Goal: Task Accomplishment & Management: Complete application form

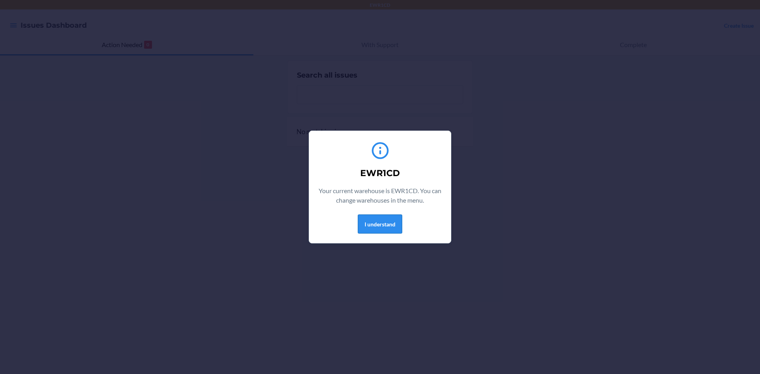
click at [398, 226] on button "I understand" at bounding box center [380, 223] width 44 height 19
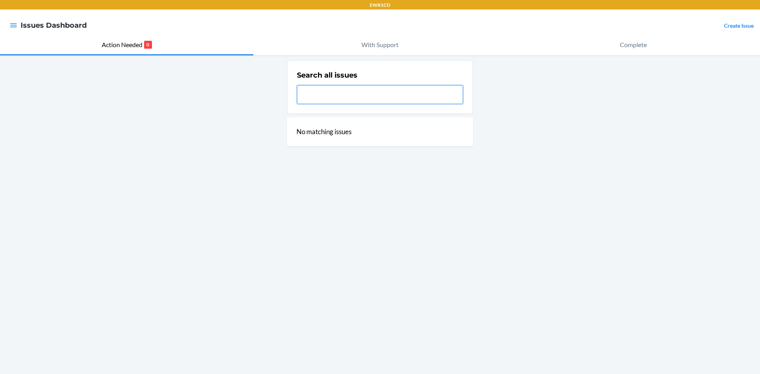
click at [344, 100] on input "text" at bounding box center [380, 94] width 166 height 19
click at [12, 22] on icon "button" at bounding box center [13, 25] width 8 height 8
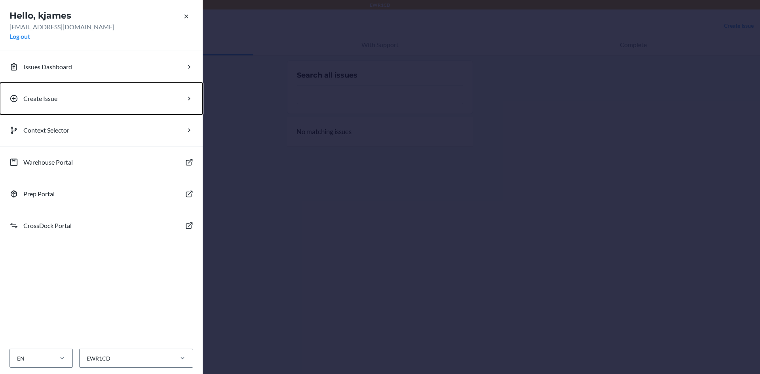
click at [52, 99] on p "Create Issue" at bounding box center [40, 98] width 34 height 9
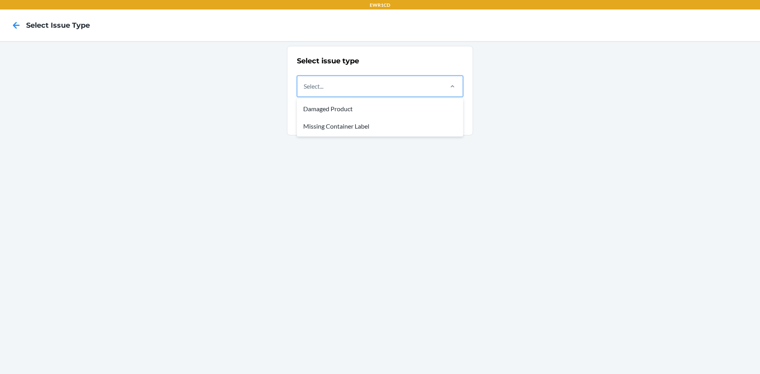
click at [414, 86] on div "Select..." at bounding box center [369, 86] width 145 height 21
click at [304, 86] on input "option Damaged Product focused, 1 of 2. 2 results available. Use Up and Down to…" at bounding box center [303, 86] width 1 height 9
drag, startPoint x: 384, startPoint y: 123, endPoint x: 384, endPoint y: 117, distance: 5.9
click at [384, 121] on div "Missing Container Label" at bounding box center [379, 126] width 163 height 17
click at [304, 91] on input "option Missing Container Label focused, 2 of 2. 2 results available. Use Up and…" at bounding box center [303, 86] width 1 height 9
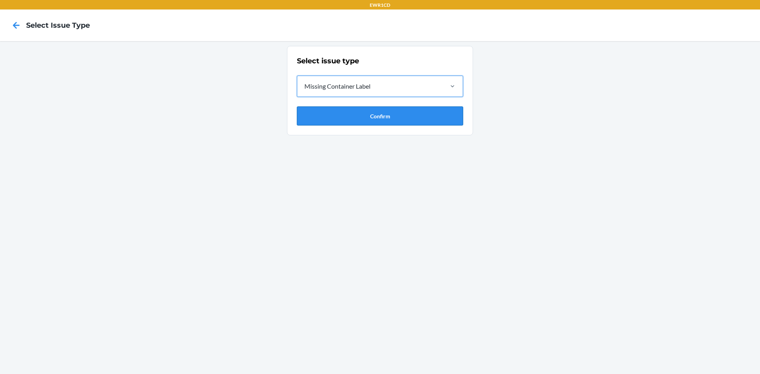
click at [391, 112] on button "Confirm" at bounding box center [380, 115] width 166 height 19
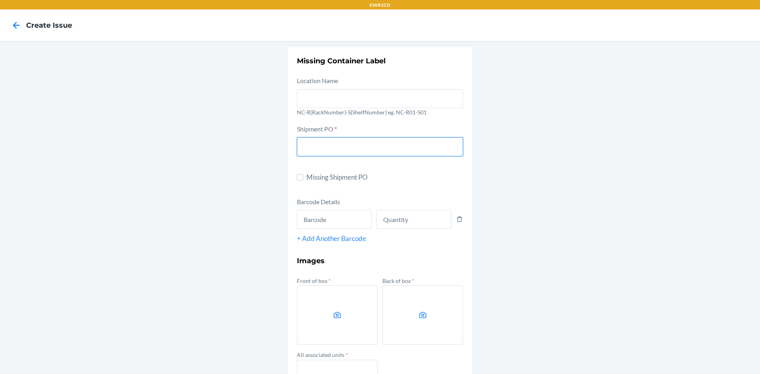
click at [336, 151] on input "text" at bounding box center [380, 146] width 166 height 19
type input "9637487"
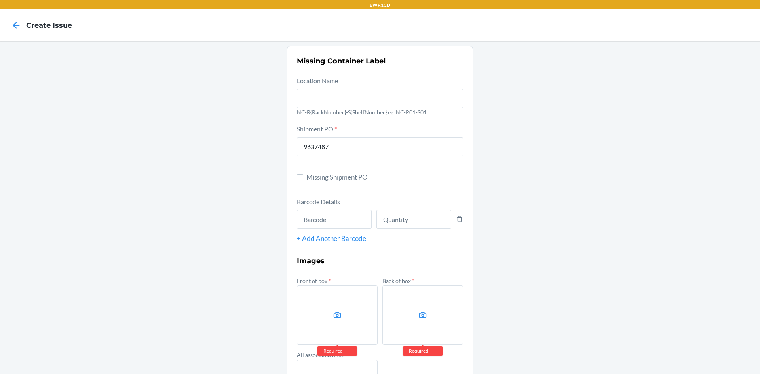
click at [337, 209] on div at bounding box center [334, 218] width 75 height 22
click at [337, 210] on input "text" at bounding box center [334, 219] width 75 height 19
click at [332, 215] on input "text" at bounding box center [334, 219] width 75 height 19
type input "725792272939"
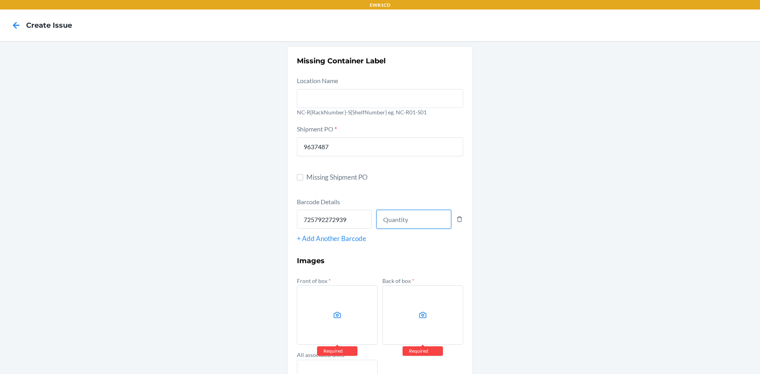
click at [417, 214] on input "number" at bounding box center [413, 219] width 75 height 19
type input "1"
click at [341, 310] on label at bounding box center [337, 314] width 81 height 59
click at [0, 0] on input "file" at bounding box center [0, 0] width 0 height 0
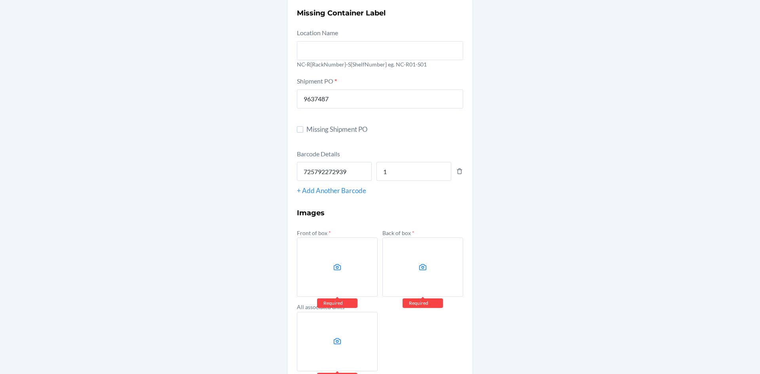
scroll to position [88, 0]
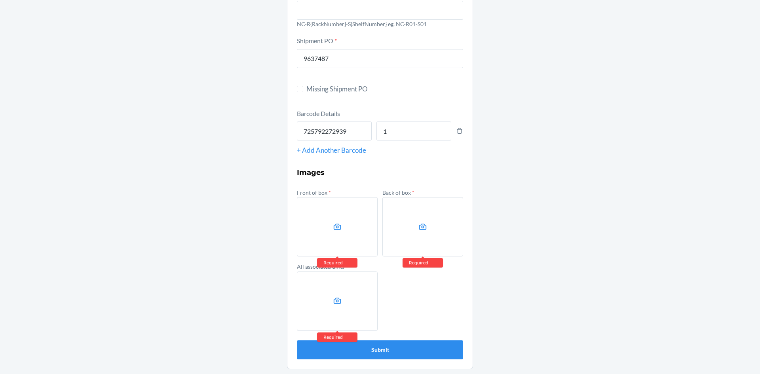
click at [348, 228] on label at bounding box center [337, 226] width 81 height 59
click at [0, 0] on input "file" at bounding box center [0, 0] width 0 height 0
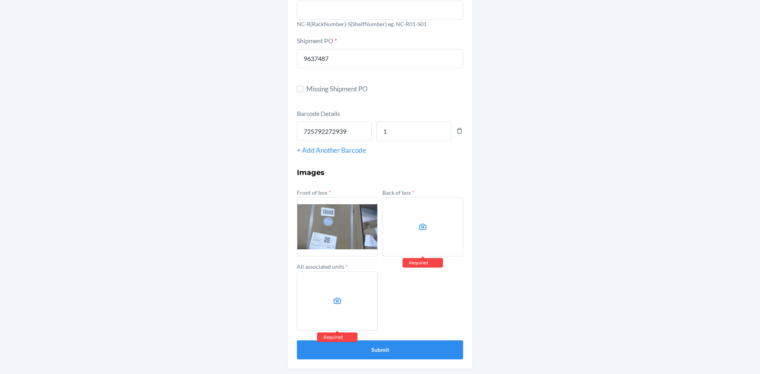
click at [457, 244] on label at bounding box center [422, 226] width 81 height 59
click at [0, 0] on input "file" at bounding box center [0, 0] width 0 height 0
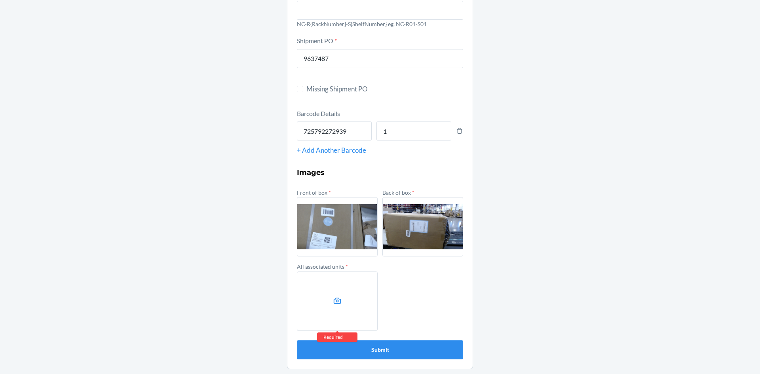
click at [325, 290] on label at bounding box center [337, 300] width 81 height 59
click at [0, 0] on input "file" at bounding box center [0, 0] width 0 height 0
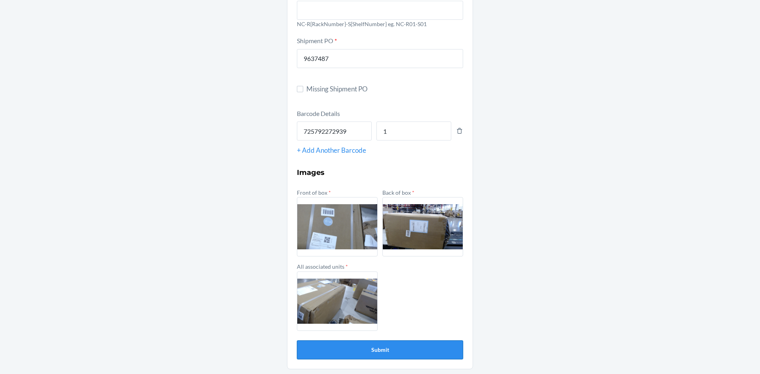
click at [383, 348] on button "Submit" at bounding box center [380, 349] width 166 height 19
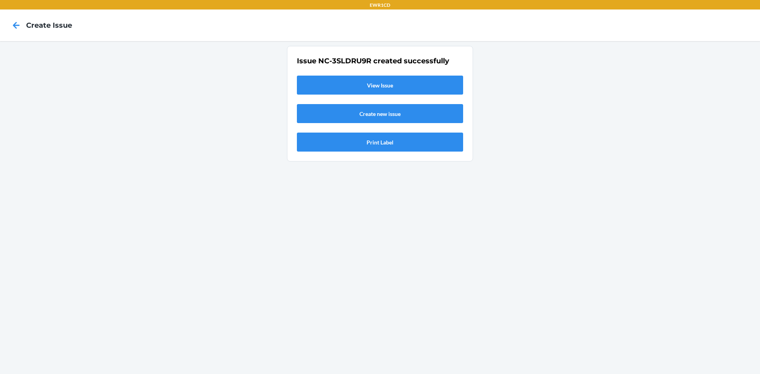
scroll to position [0, 0]
click at [414, 80] on link "View Issue" at bounding box center [380, 85] width 166 height 19
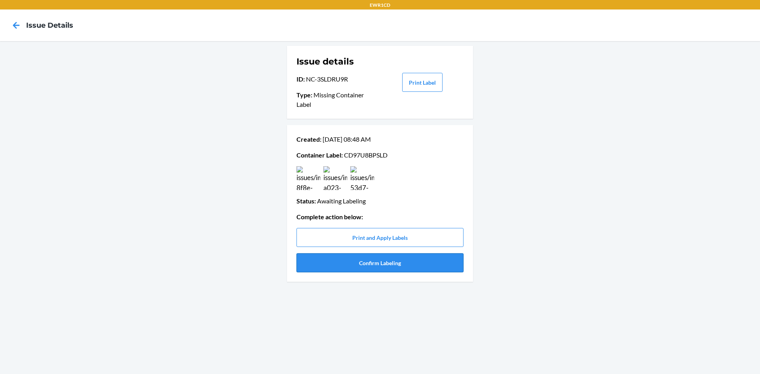
click at [373, 261] on button "Confirm Labeling" at bounding box center [379, 262] width 167 height 19
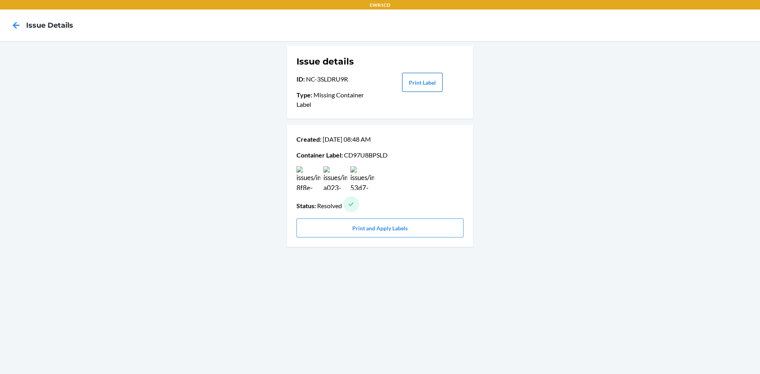
click at [424, 83] on button "Print Label" at bounding box center [422, 82] width 40 height 19
